Goal: Task Accomplishment & Management: Manage account settings

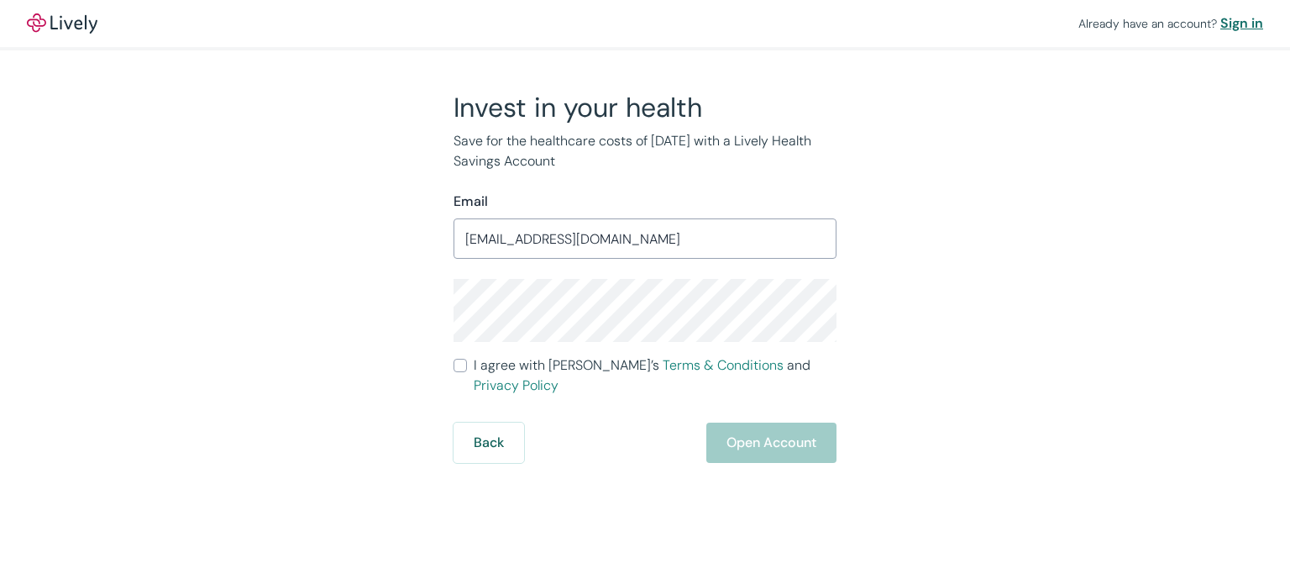
click at [1235, 30] on div "Sign in" at bounding box center [1241, 23] width 43 height 20
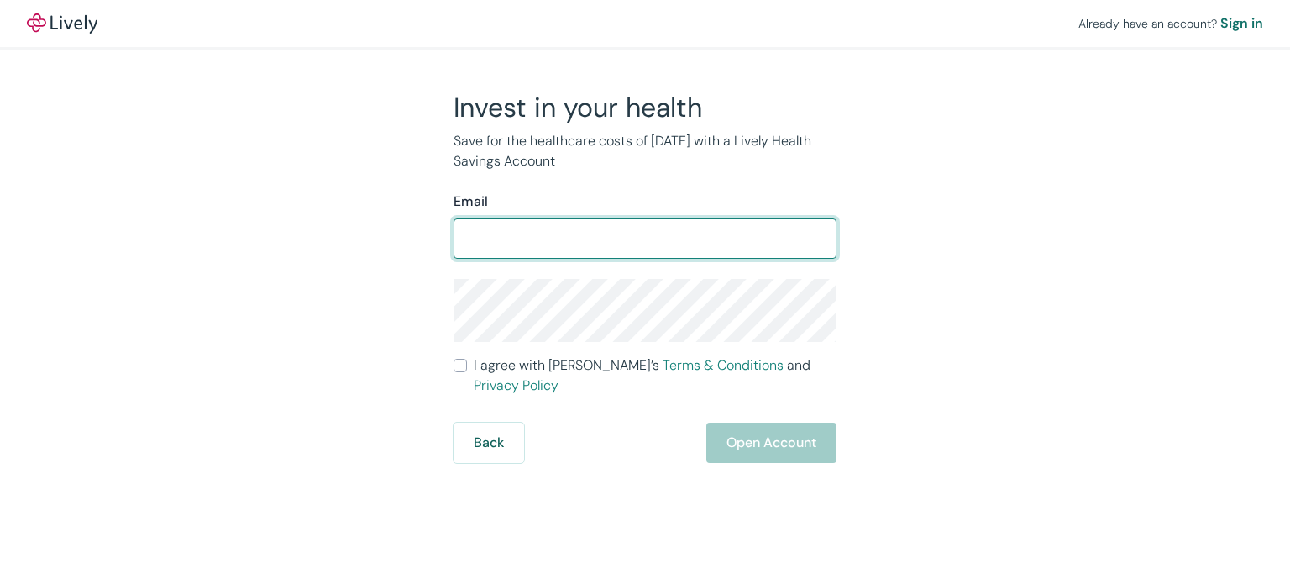
type input "[EMAIL_ADDRESS][DOMAIN_NAME]"
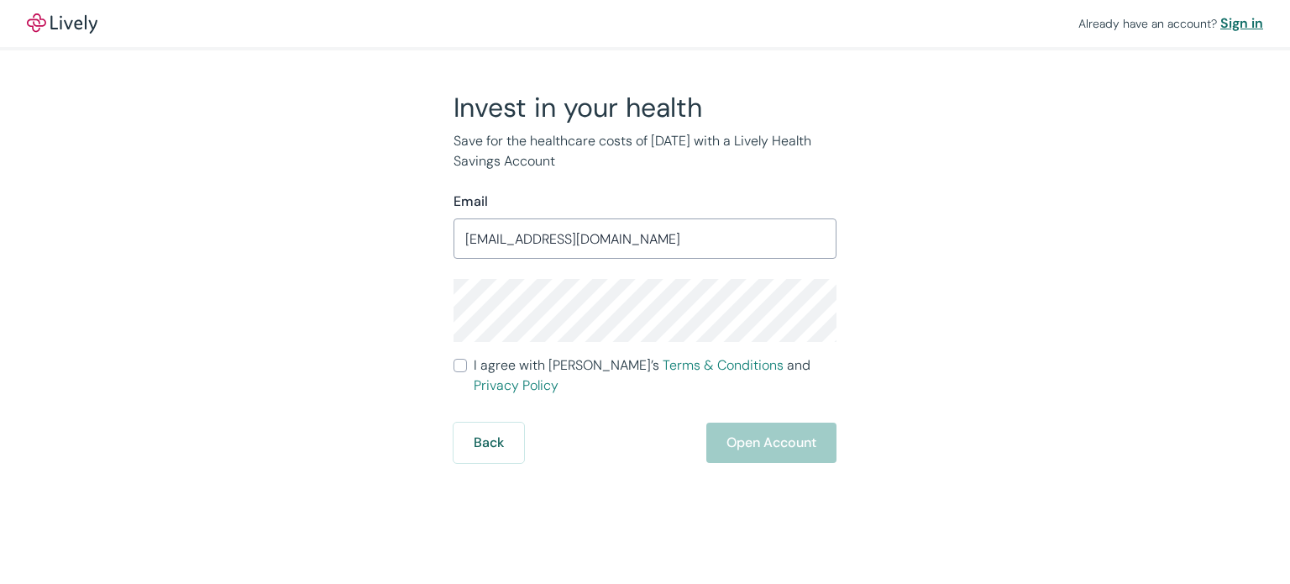
click at [1243, 24] on div "Sign in" at bounding box center [1241, 23] width 43 height 20
